Goal: Task Accomplishment & Management: Manage account settings

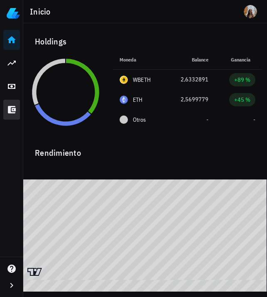
click at [11, 110] on icon at bounding box center [12, 109] width 8 height 7
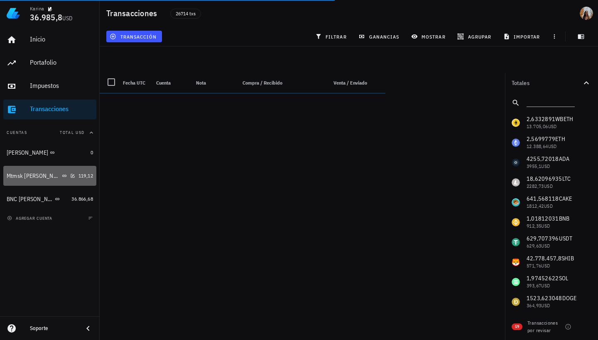
click at [58, 176] on div "Mtmsk Kari" at bounding box center [41, 176] width 68 height 8
